Goal: Information Seeking & Learning: Learn about a topic

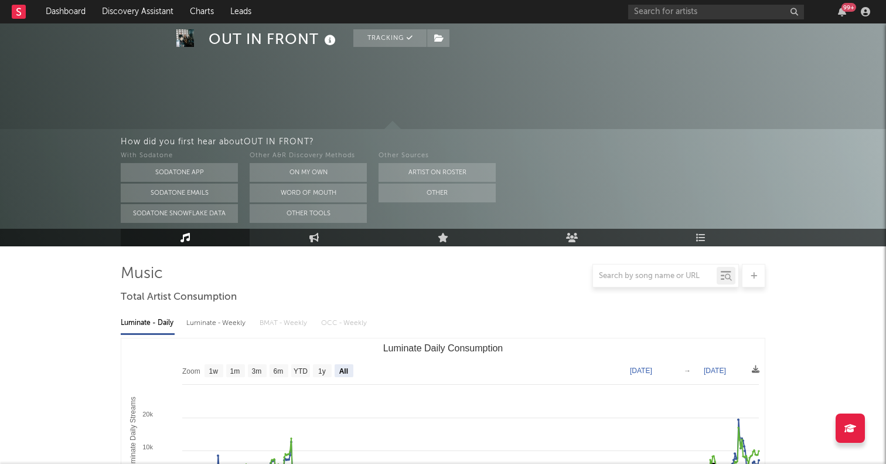
select select "All"
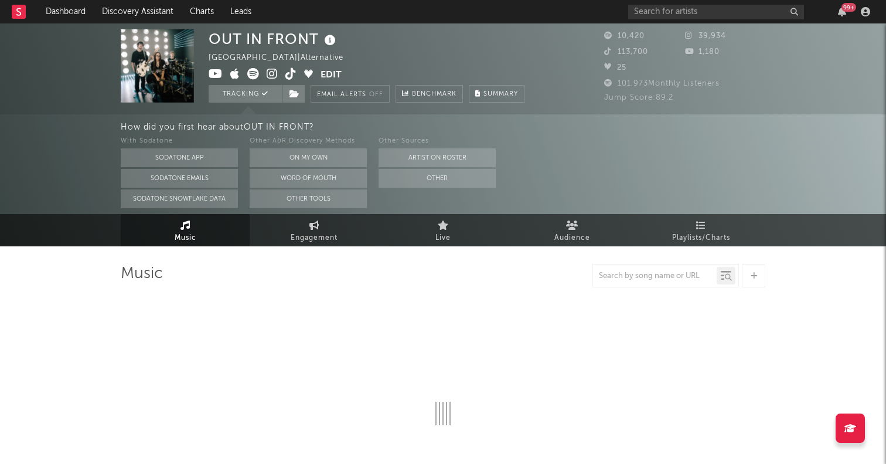
select select "6m"
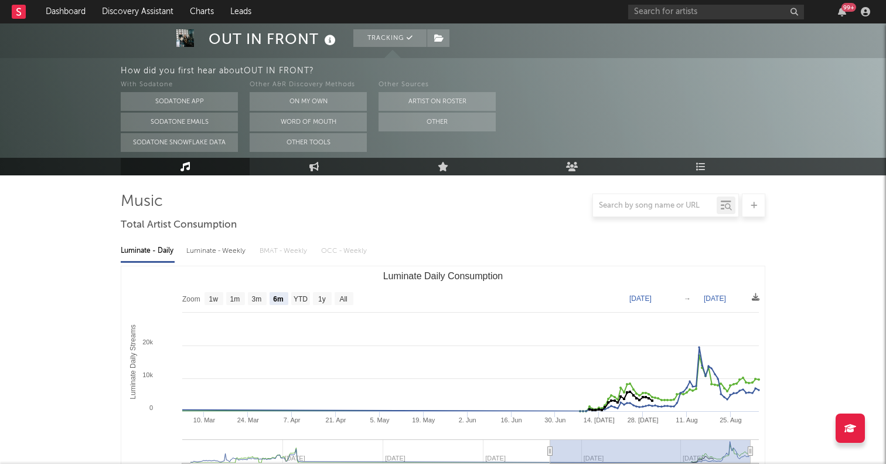
scroll to position [90, 0]
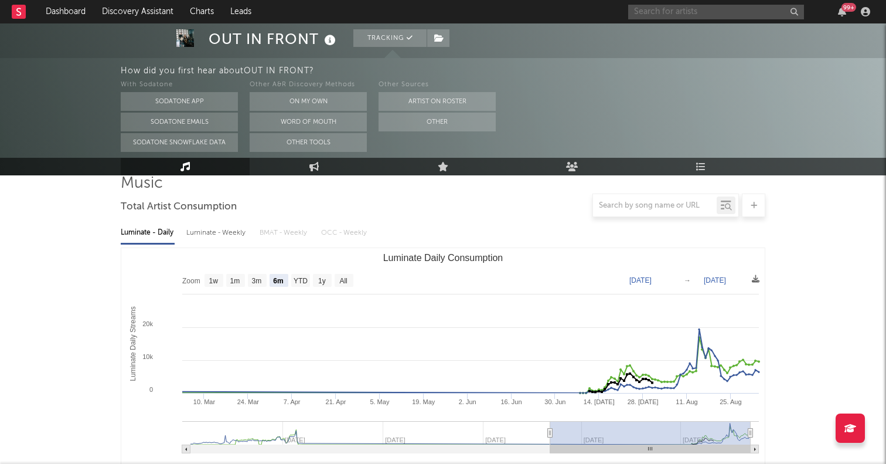
click at [706, 8] on input "text" at bounding box center [716, 12] width 176 height 15
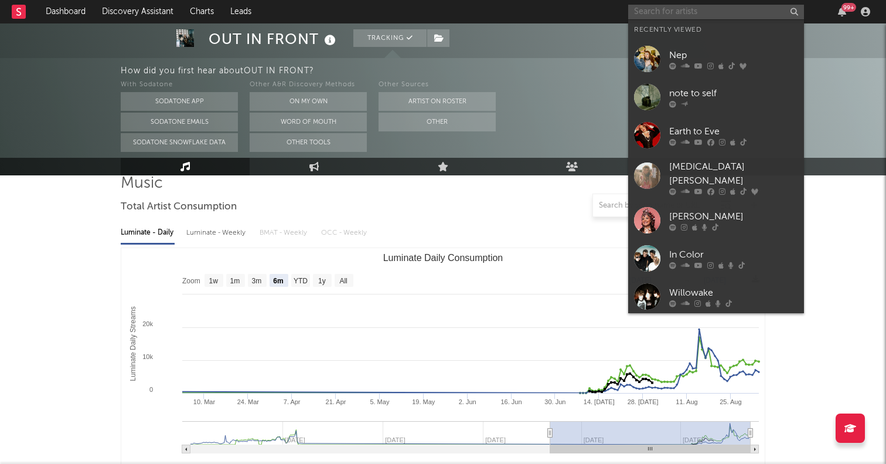
paste input "https://www.tiktok.com/@fbgfatslime?lang=en"
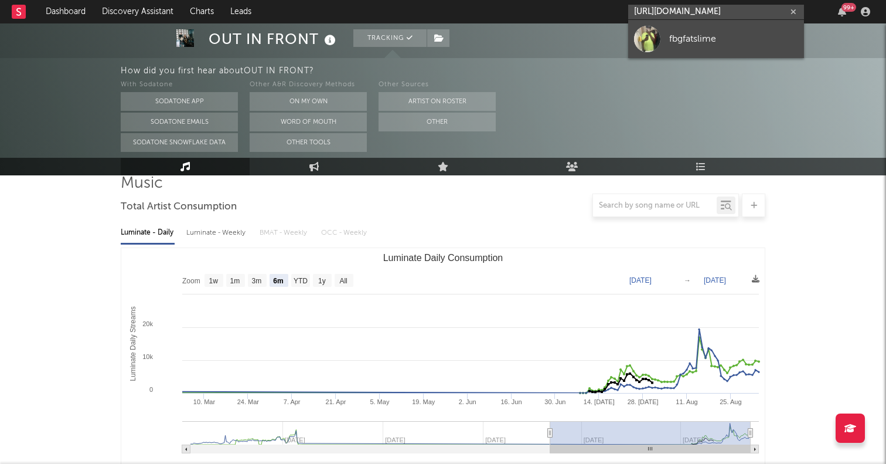
type input "https://www.tiktok.com/@fbgfatslime?lang=en"
click at [640, 46] on div at bounding box center [647, 39] width 26 height 26
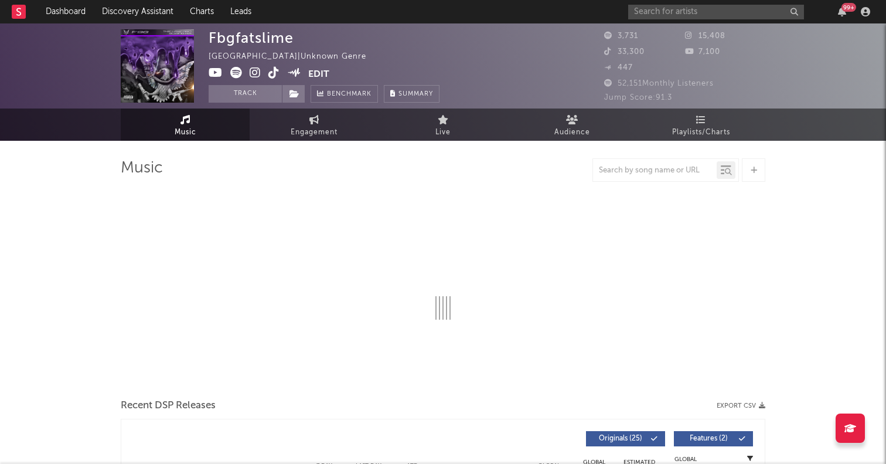
select select "6m"
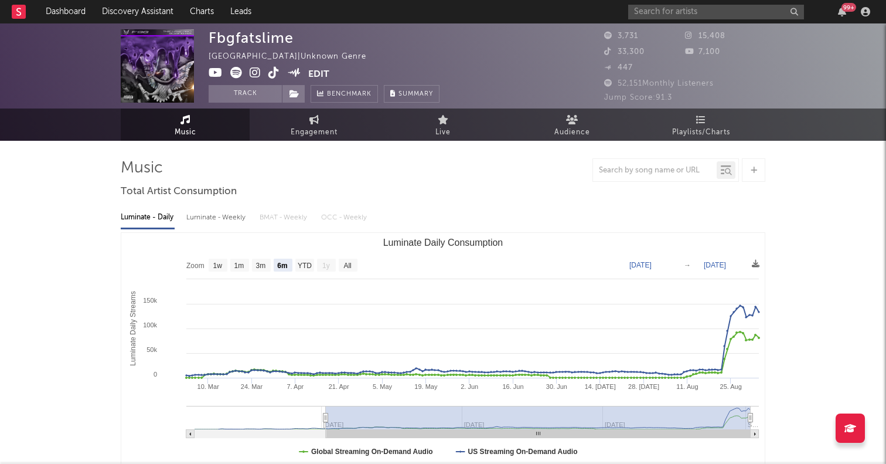
click at [682, 23] on div "99 +" at bounding box center [751, 11] width 246 height 23
click at [677, 12] on input "text" at bounding box center [716, 12] width 176 height 15
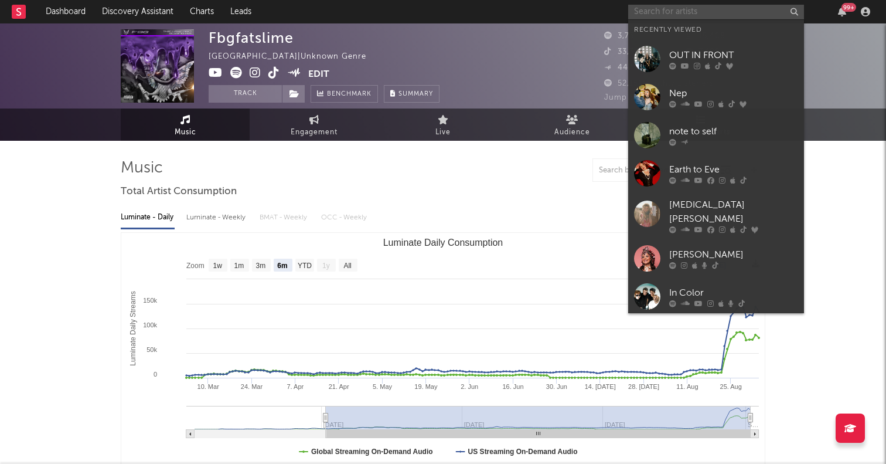
paste input "Ricky Chilton"
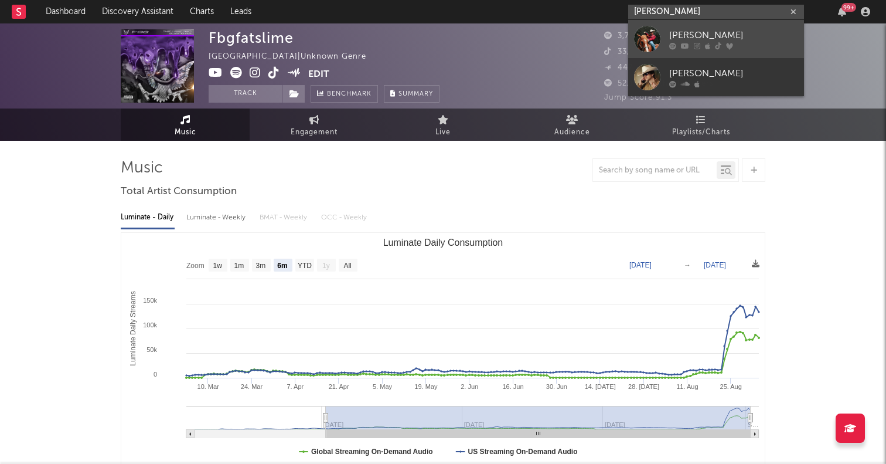
type input "Ricky Chilton"
click at [654, 33] on div at bounding box center [647, 39] width 26 height 26
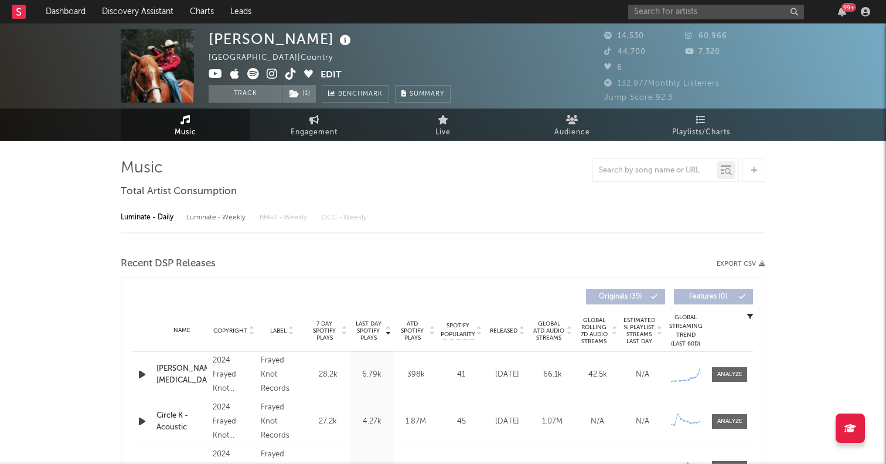
select select "6m"
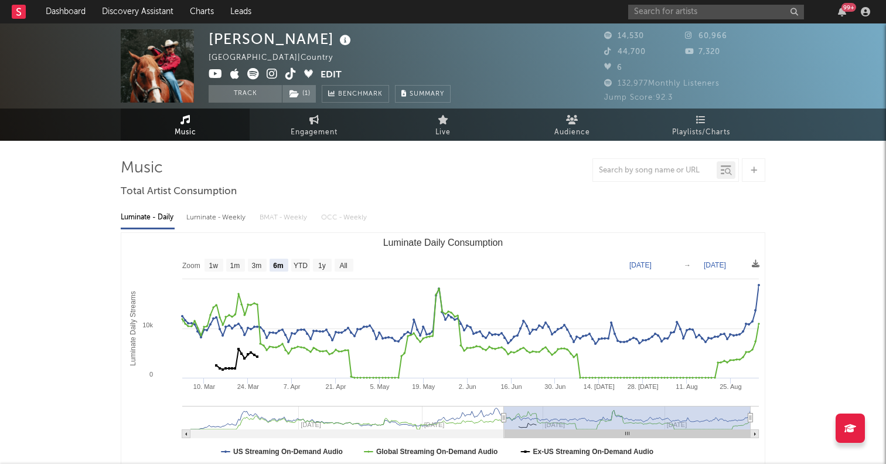
click at [288, 74] on icon at bounding box center [290, 74] width 11 height 12
click at [657, 16] on input "text" at bounding box center [716, 12] width 176 height 15
paste input "https://www.tiktok.com/@leecie.paige"
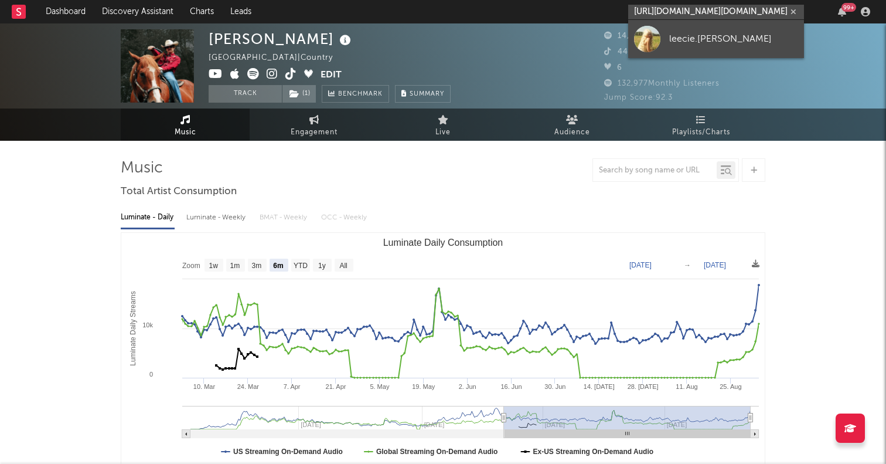
type input "https://www.tiktok.com/@leecie.paige"
click at [652, 40] on div at bounding box center [647, 39] width 26 height 26
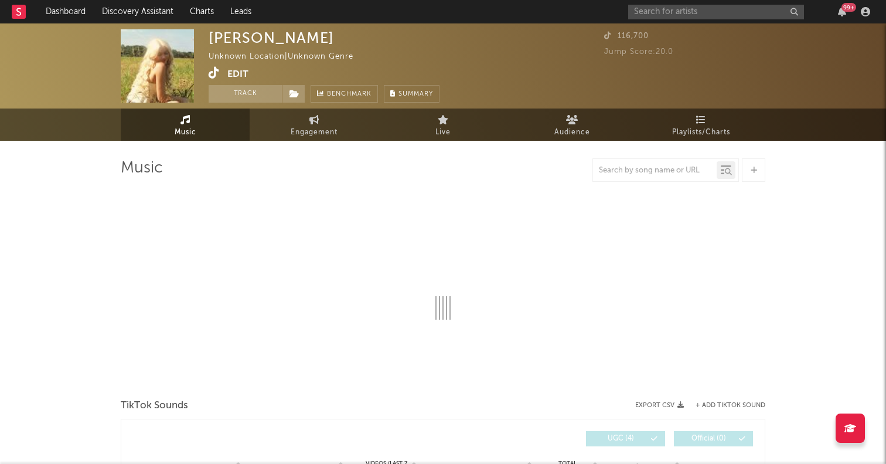
select select "1w"
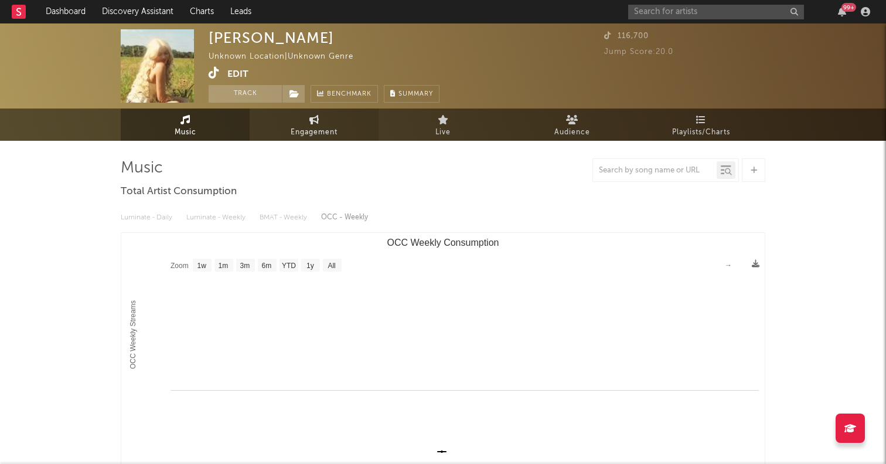
click at [335, 125] on span "Engagement" at bounding box center [314, 132] width 47 height 14
select select "1w"
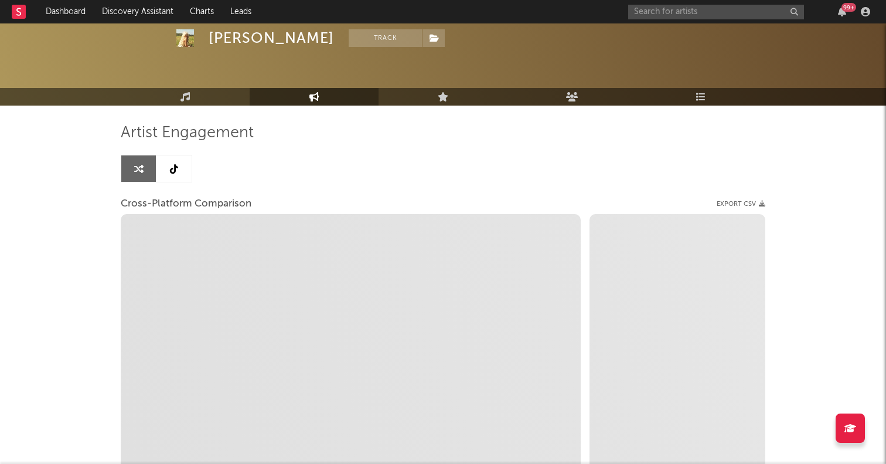
scroll to position [46, 0]
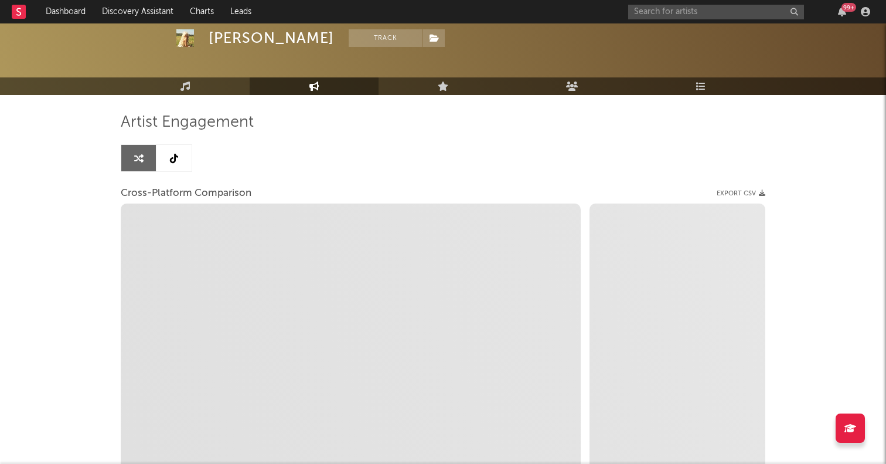
click at [175, 154] on icon at bounding box center [174, 158] width 8 height 9
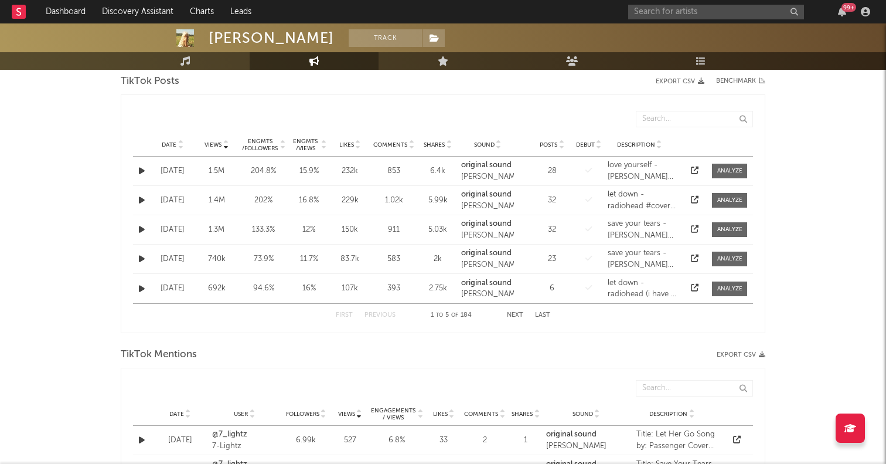
select select "6m"
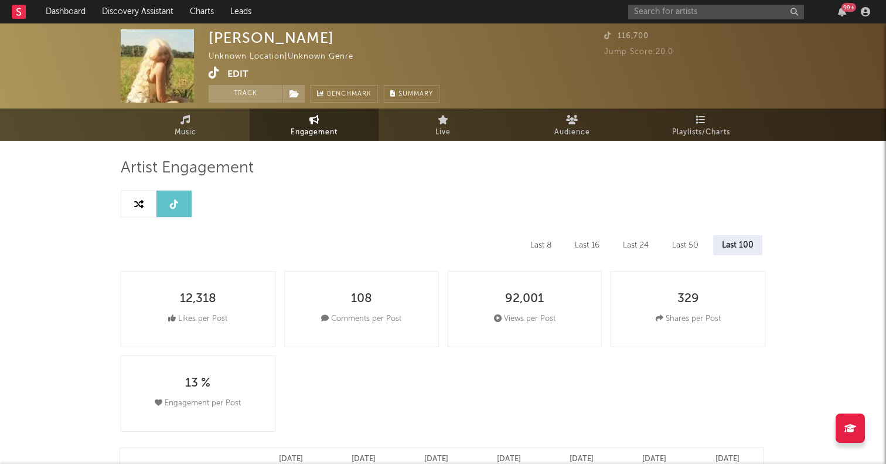
click at [215, 75] on icon at bounding box center [214, 73] width 11 height 12
